Goal: Task Accomplishment & Management: Complete application form

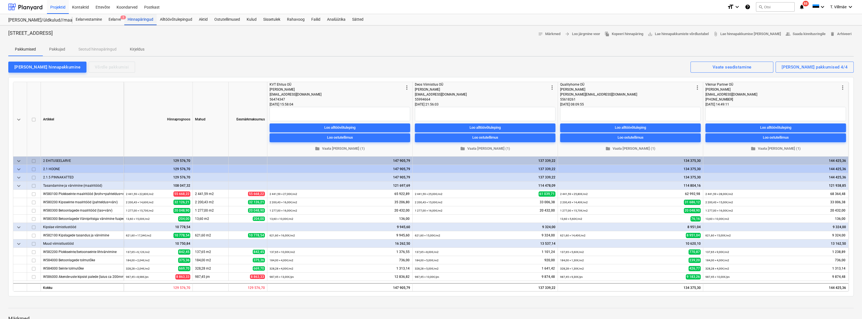
click at [145, 20] on div "Hinnapäringud" at bounding box center [140, 19] width 32 height 11
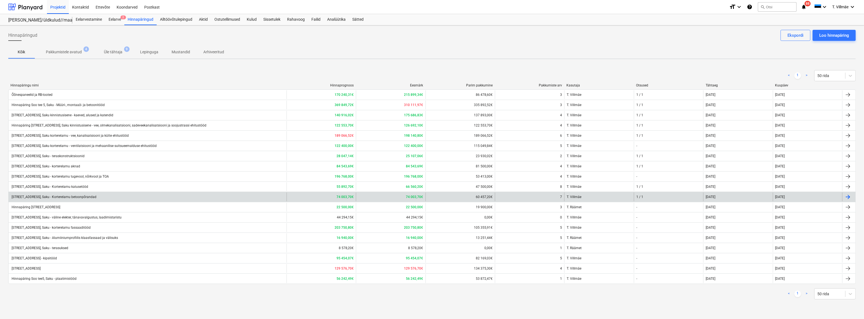
click at [62, 197] on div "[STREET_ADDRESS], Saku - Korterelamu betoonpõrandad" at bounding box center [54, 197] width 86 height 4
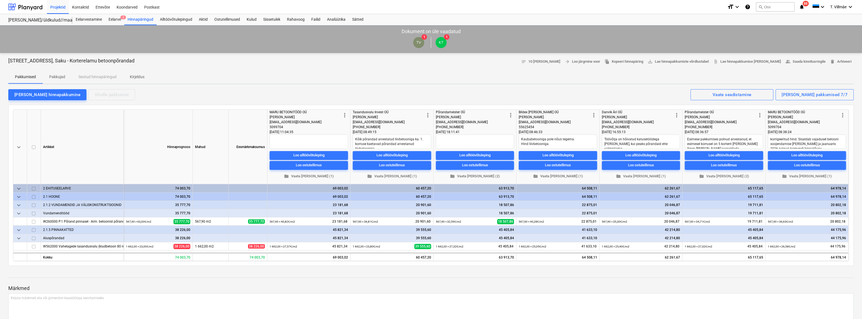
type textarea "x"
click at [815, 155] on div "Loo alltöövõtuleping" at bounding box center [806, 155] width 31 height 6
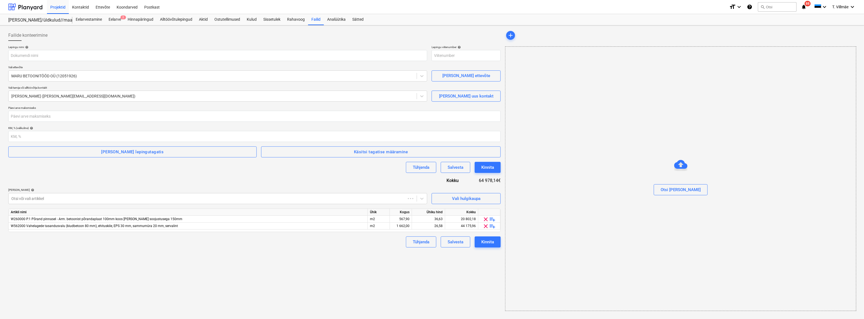
type input "2101817-SO-010"
click at [44, 58] on input "text" at bounding box center [217, 55] width 419 height 11
click at [40, 55] on input "A" at bounding box center [217, 55] width 419 height 11
type input "Alltöövõtuleping PRJ2002633-09 - Maru Betoonitööd OÜ - betoonpõrandad"
click at [75, 39] on div "Failide konteerimine" at bounding box center [254, 35] width 492 height 11
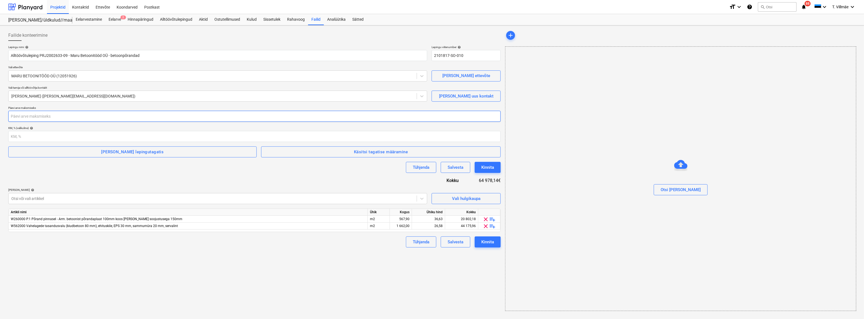
click at [55, 114] on input "number" at bounding box center [254, 116] width 492 height 11
type input "28"
click at [74, 138] on input "number" at bounding box center [254, 136] width 492 height 11
type input "24"
click at [67, 167] on div "Tühjenda Salvesta Kinnita" at bounding box center [254, 167] width 492 height 11
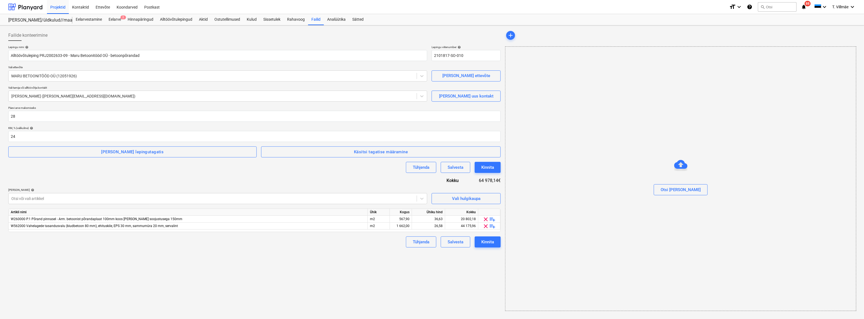
click at [46, 171] on div "Tühjenda Salvesta Kinnita" at bounding box center [254, 167] width 492 height 11
click at [415, 263] on div "Failide konteerimine Lepingu nimi help Alltöövõtuleping PRJ2002633-09 - Maru Be…" at bounding box center [254, 171] width 497 height 286
click at [491, 243] on div "Kinnita" at bounding box center [487, 241] width 13 height 7
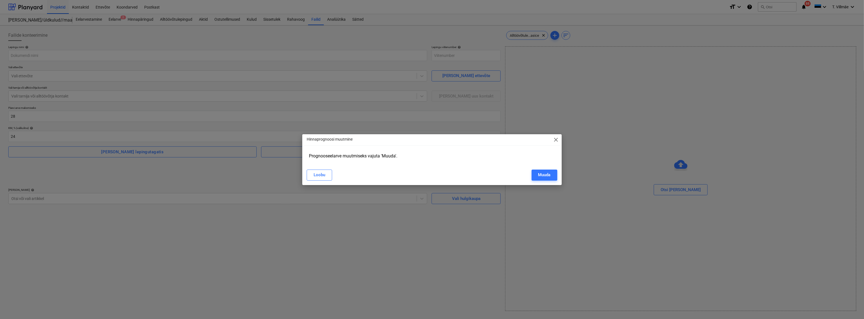
type input "2101817-SO-010"
click at [544, 175] on div "Muuda" at bounding box center [544, 174] width 12 height 7
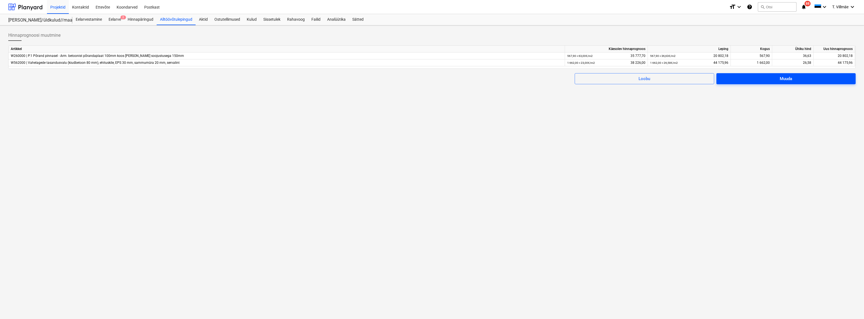
click at [780, 77] on div "Muuda" at bounding box center [785, 78] width 12 height 7
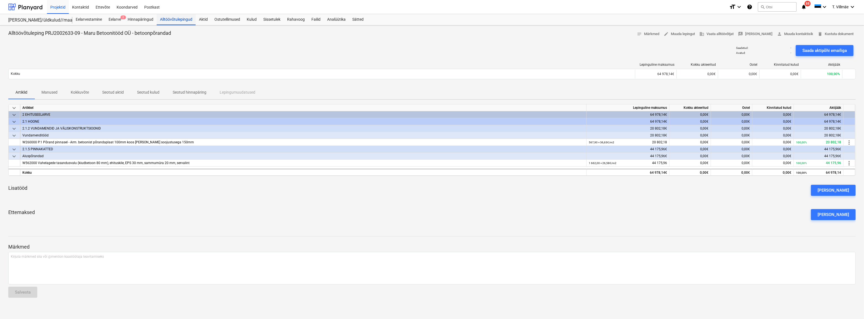
click at [168, 19] on div "Alltöövõtulepingud" at bounding box center [176, 19] width 39 height 11
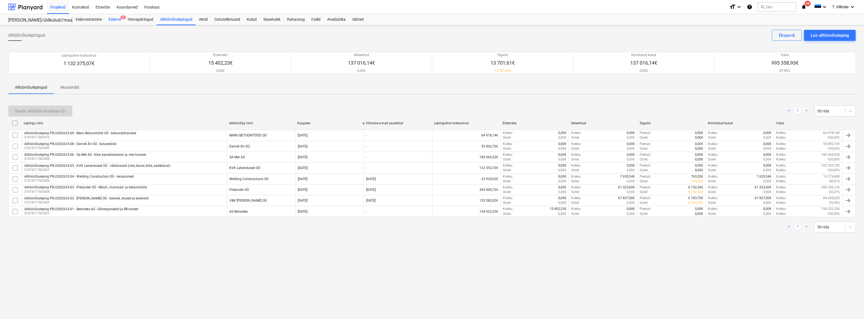
click at [115, 20] on div "Eelarve 2" at bounding box center [114, 19] width 19 height 11
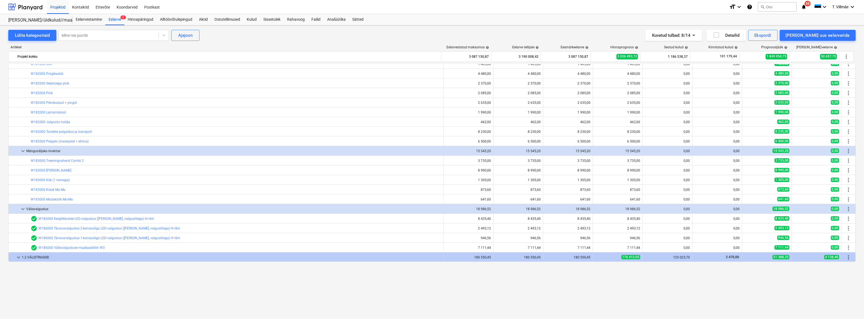
scroll to position [351, 0]
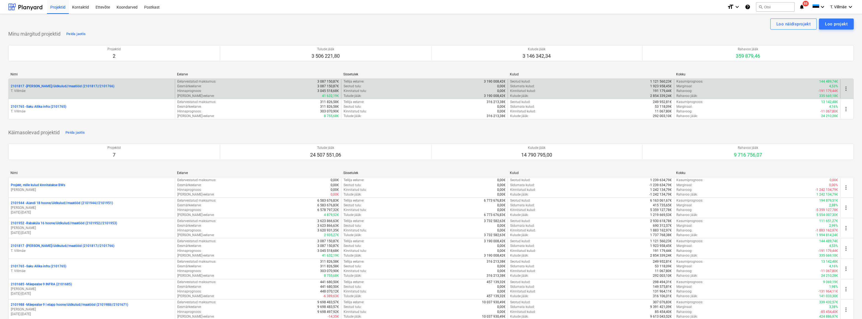
click at [55, 86] on p "2101817 - Saku I hoone/üldkulud//maatööd (2101817//2101766)" at bounding box center [63, 86] width 104 height 5
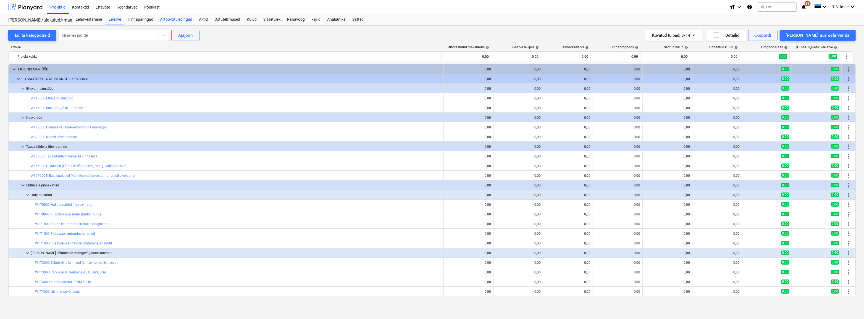
click at [175, 19] on div "Alltöövõtulepingud" at bounding box center [176, 19] width 39 height 11
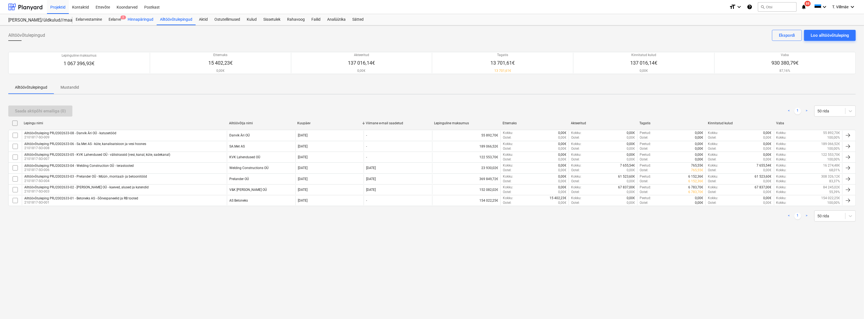
click at [136, 22] on div "Hinnapäringud" at bounding box center [140, 19] width 32 height 11
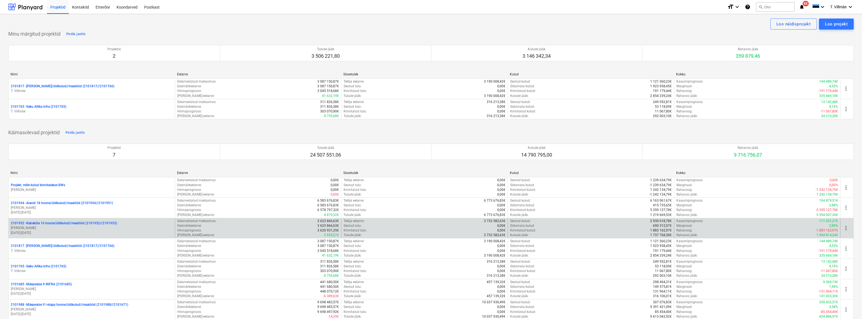
click at [36, 221] on p "2101952 - Rabaküla 16 hoone/üldkulud//maatööd (2101952//2101953)" at bounding box center [64, 223] width 106 height 5
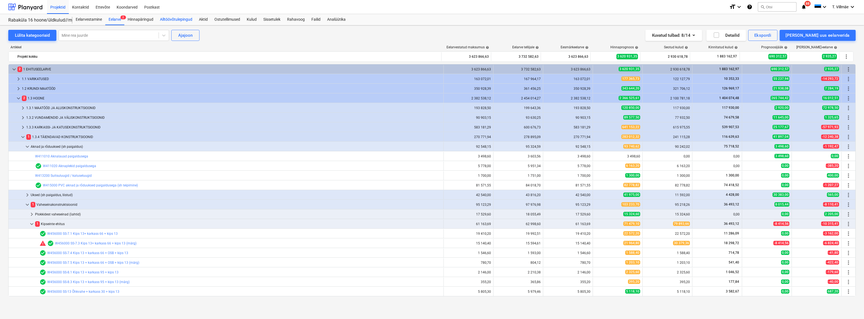
click at [169, 18] on div "Alltöövõtulepingud" at bounding box center [176, 19] width 39 height 11
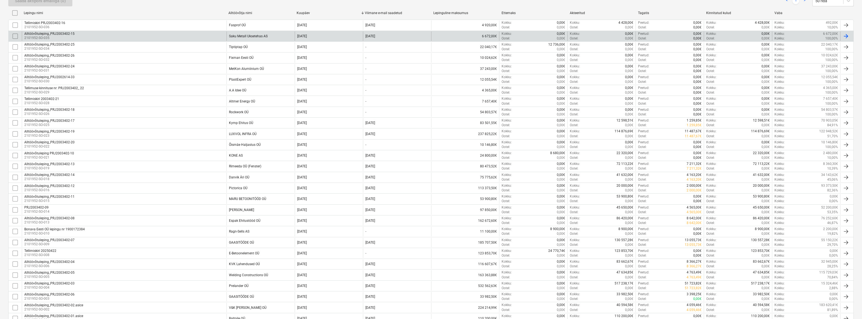
scroll to position [125, 0]
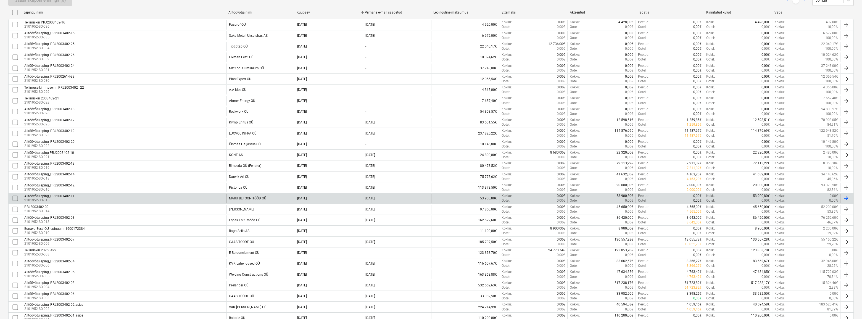
click at [238, 198] on div "MARU BETOONITÖÖD OÜ" at bounding box center [247, 198] width 37 height 4
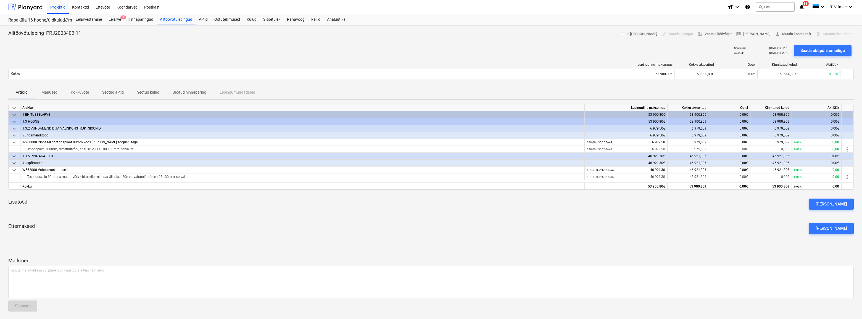
click at [86, 93] on p "Kokkuvõte" at bounding box center [80, 92] width 18 height 6
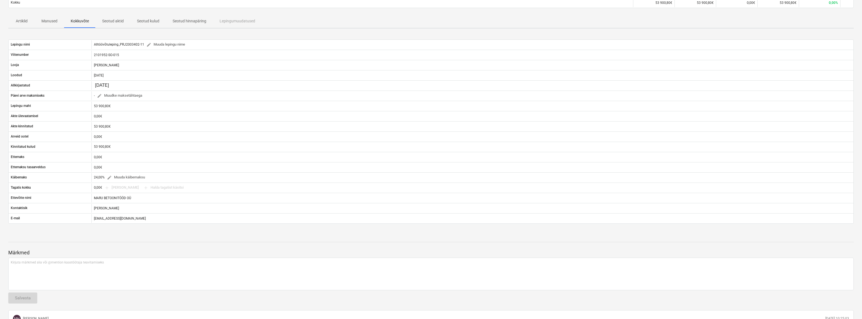
scroll to position [36, 0]
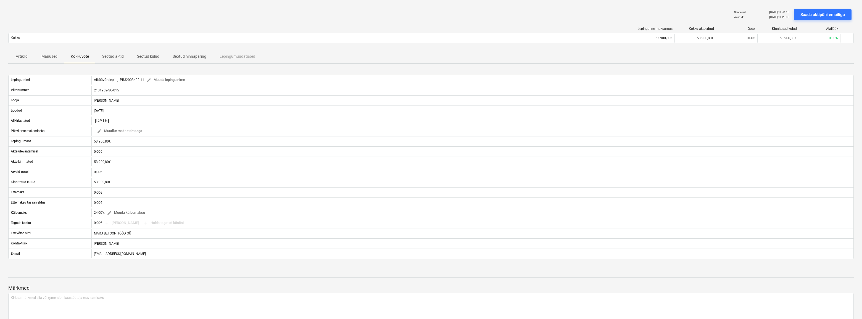
click at [106, 58] on p "Seotud aktid" at bounding box center [113, 57] width 22 height 6
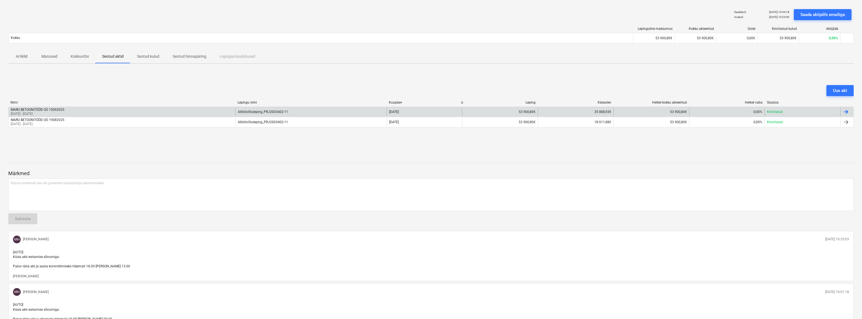
click at [846, 112] on div at bounding box center [846, 112] width 7 height 7
